Goal: Information Seeking & Learning: Learn about a topic

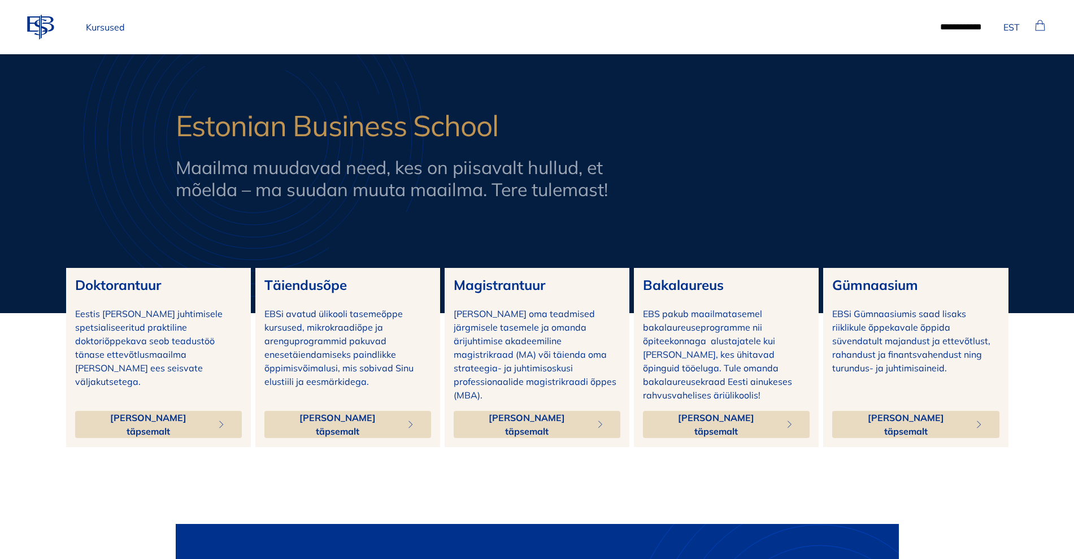
click at [356, 411] on span "[PERSON_NAME] täpsemalt" at bounding box center [338, 424] width 120 height 27
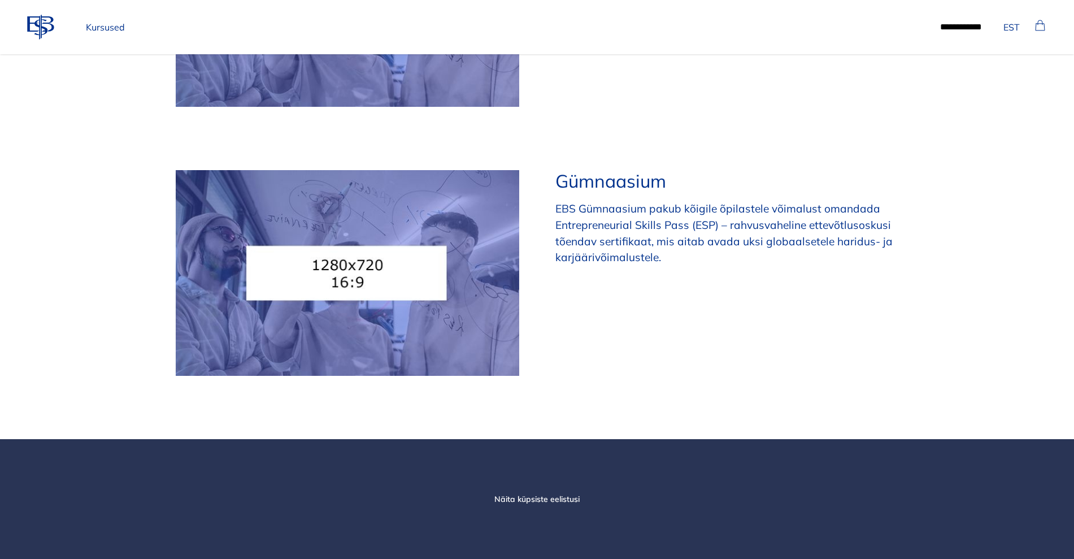
scroll to position [92, 0]
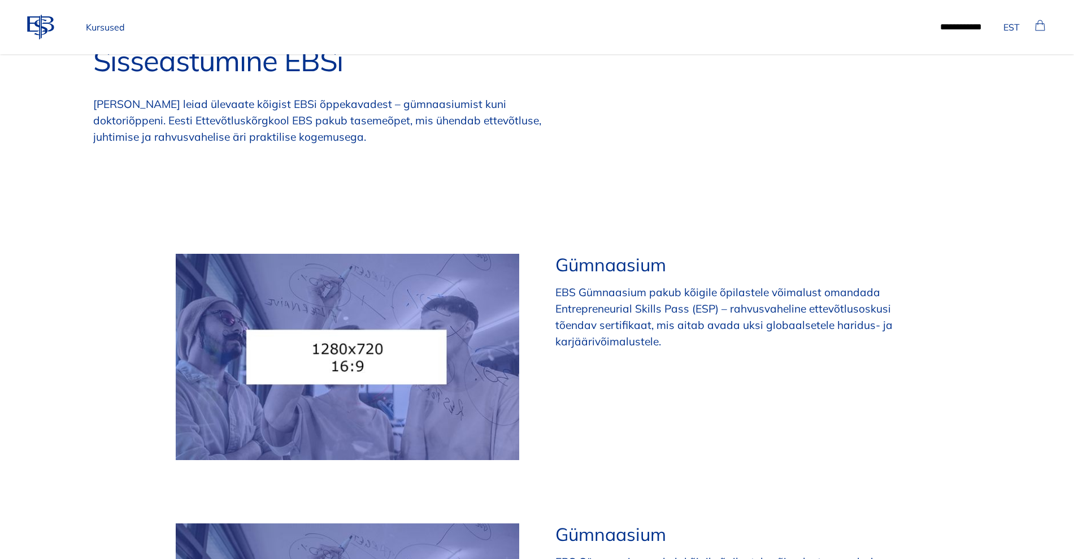
click at [407, 336] on img at bounding box center [348, 357] width 344 height 206
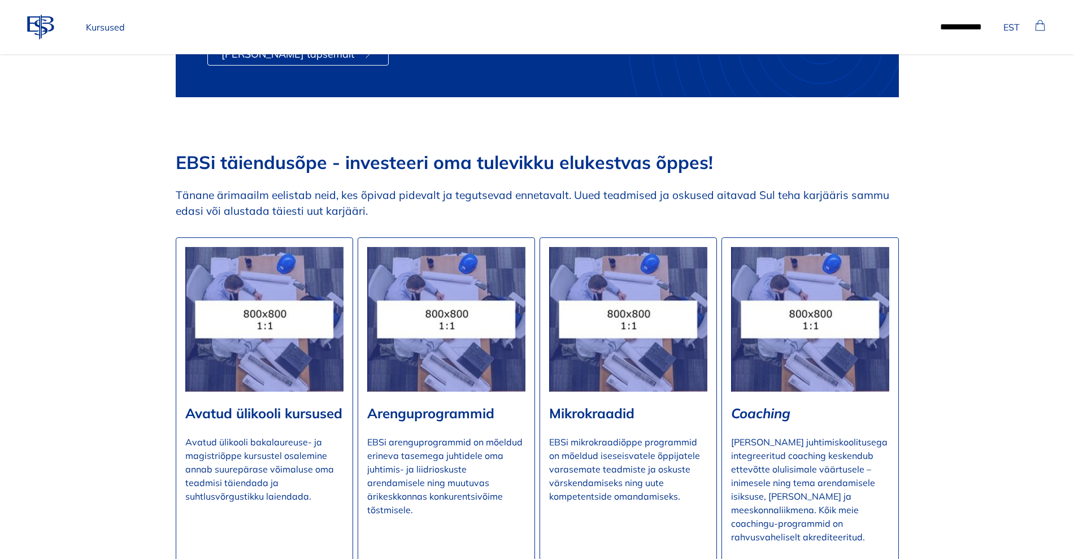
scroll to position [1484, 0]
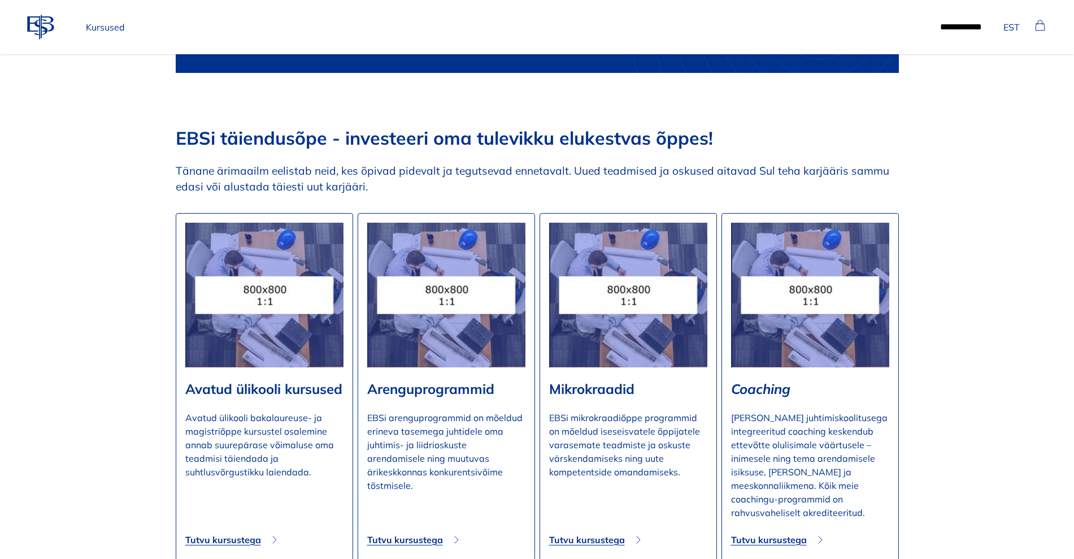
click at [431, 533] on span "Tutvu kursustega" at bounding box center [405, 540] width 76 height 14
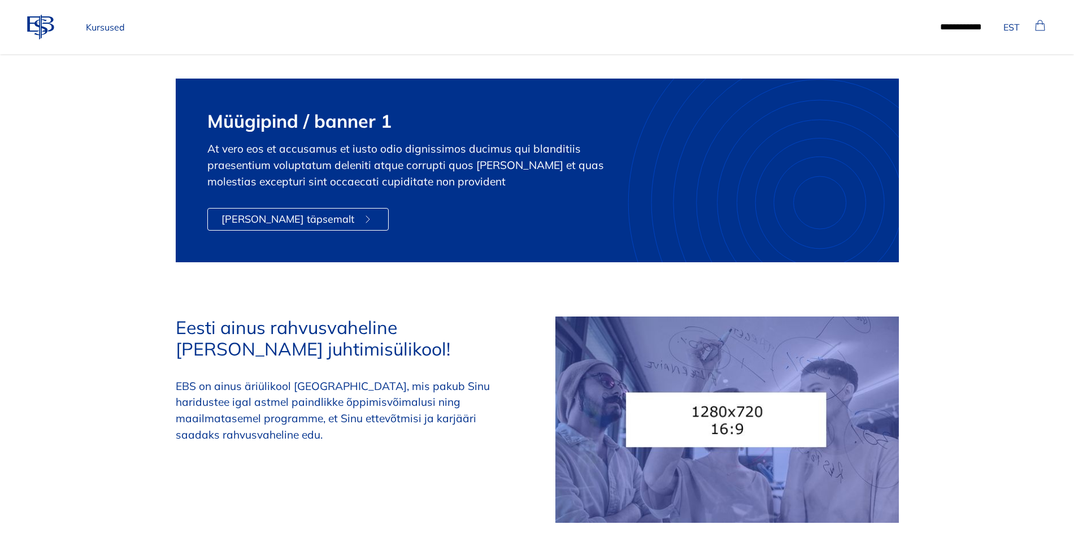
scroll to position [2191, 0]
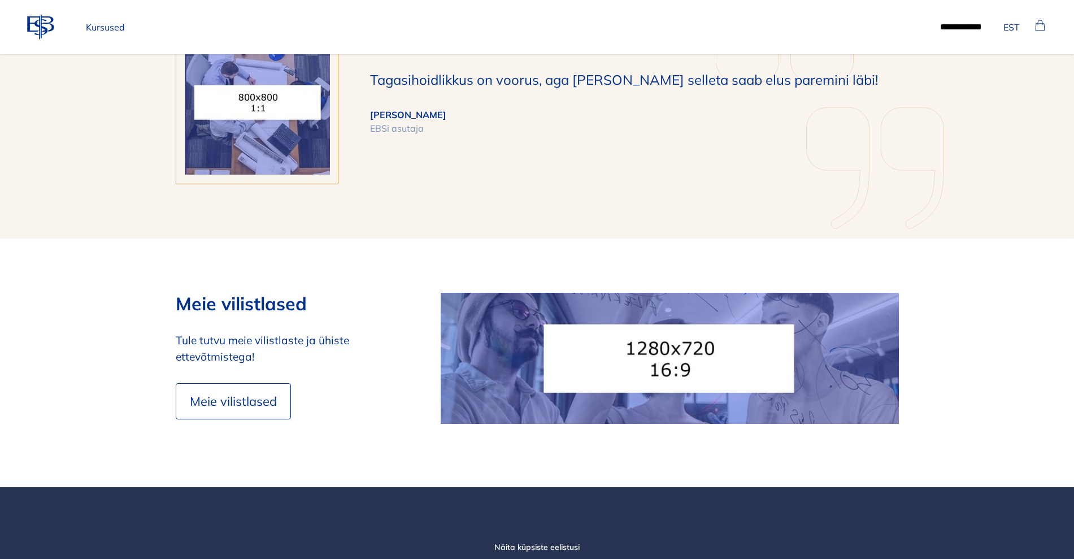
click at [926, 172] on icon at bounding box center [876, 168] width 138 height 138
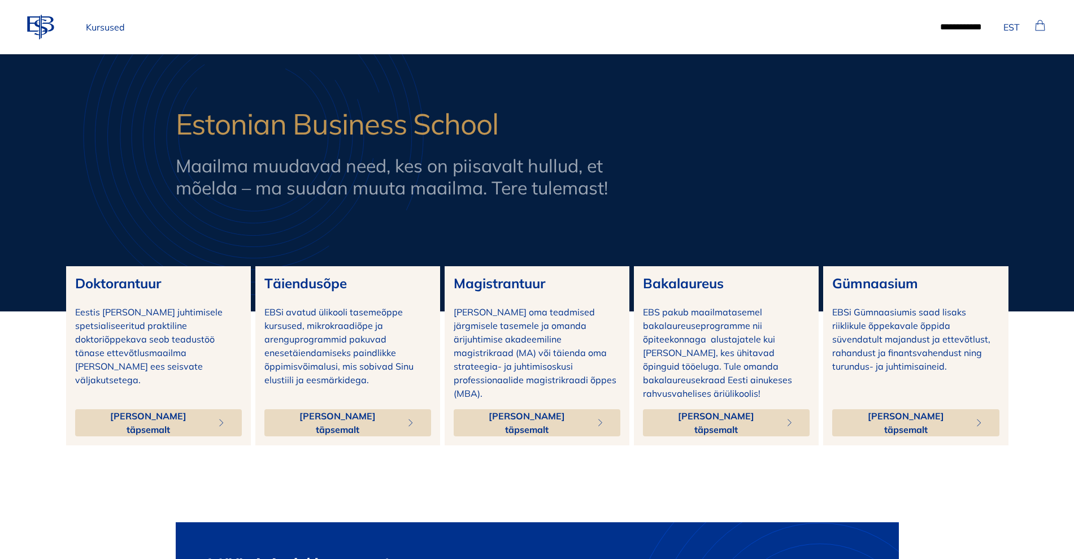
scroll to position [0, 0]
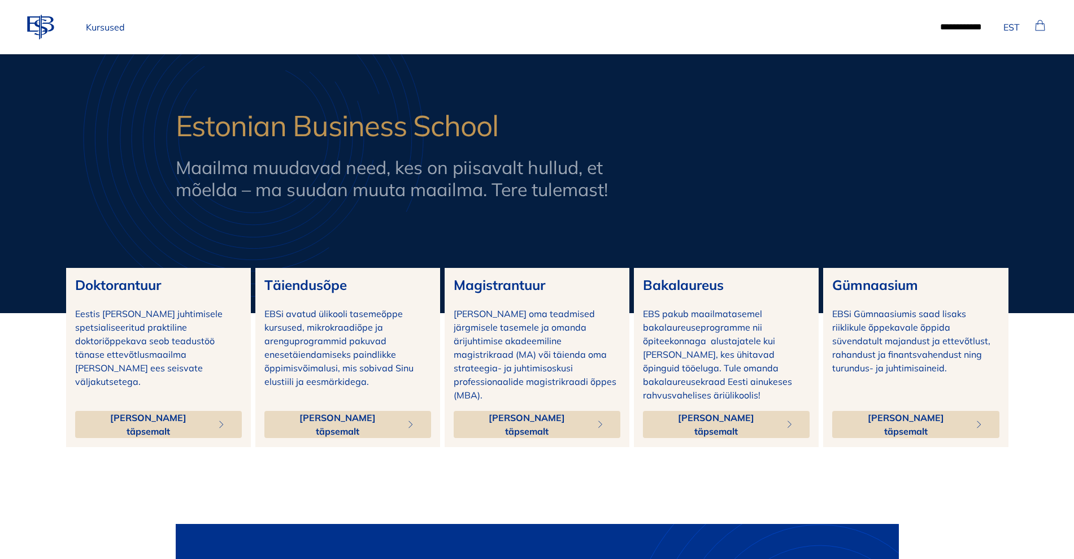
drag, startPoint x: 0, startPoint y: 0, endPoint x: 975, endPoint y: 474, distance: 1084.4
